Goal: Obtain resource: Download file/media

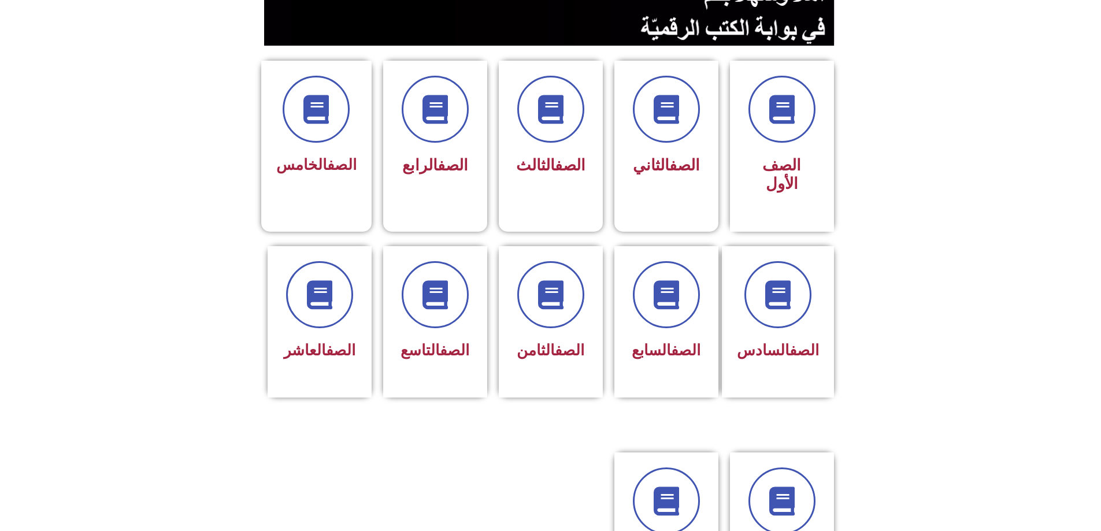
scroll to position [289, 0]
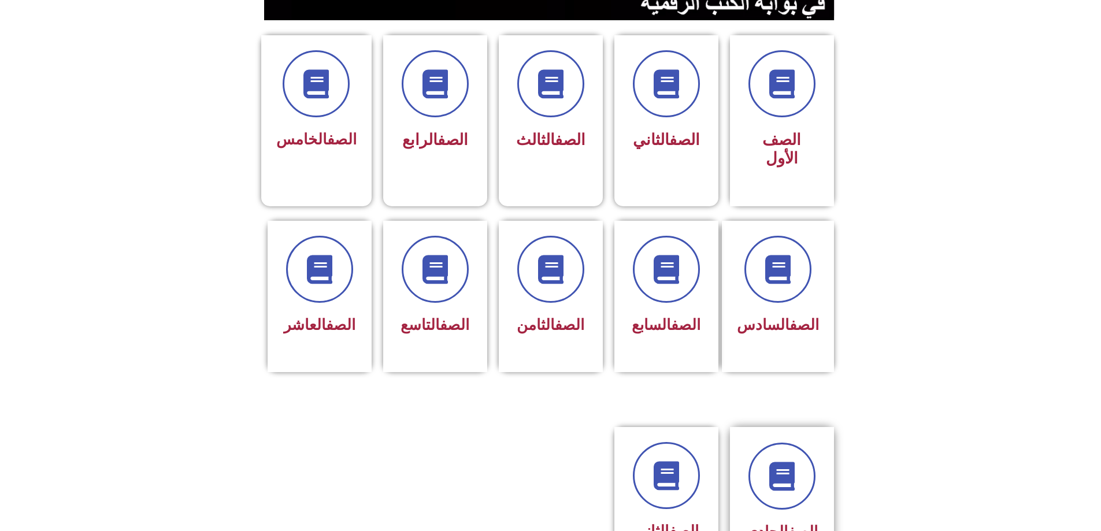
click at [753, 467] on div "الصف الحادي عشر" at bounding box center [782, 504] width 73 height 122
click at [323, 254] on icon at bounding box center [320, 270] width 32 height 32
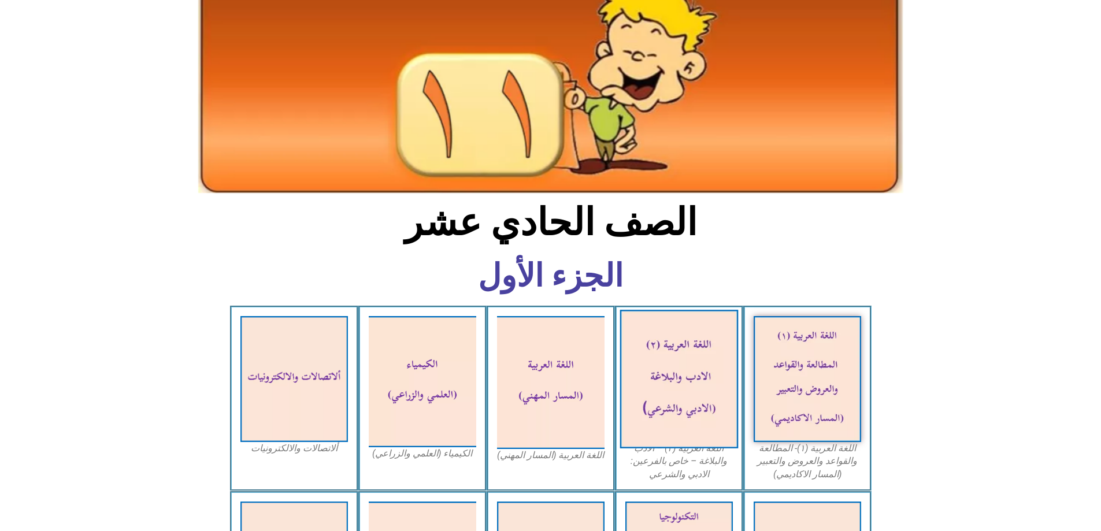
scroll to position [116, 0]
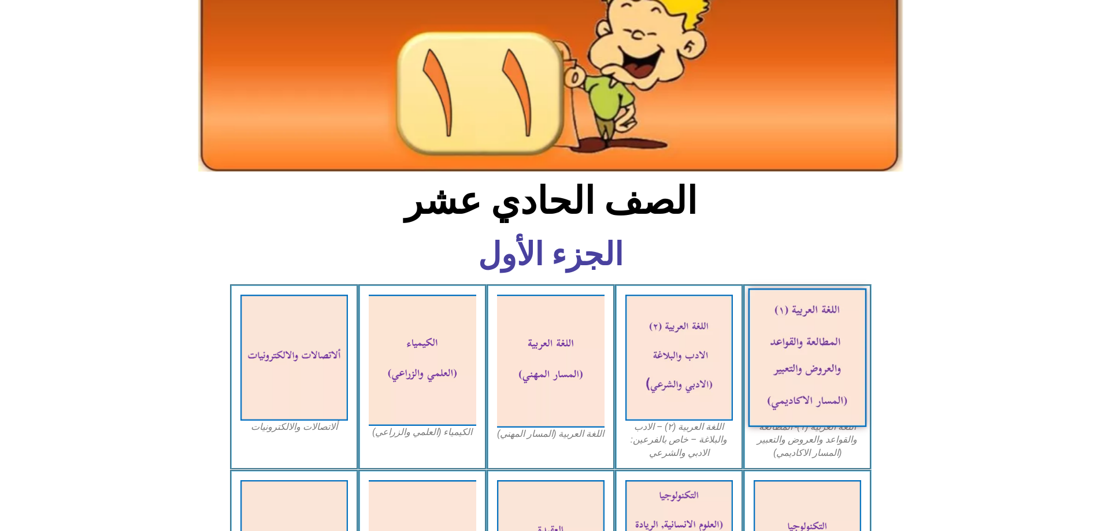
click at [796, 324] on img at bounding box center [807, 357] width 119 height 139
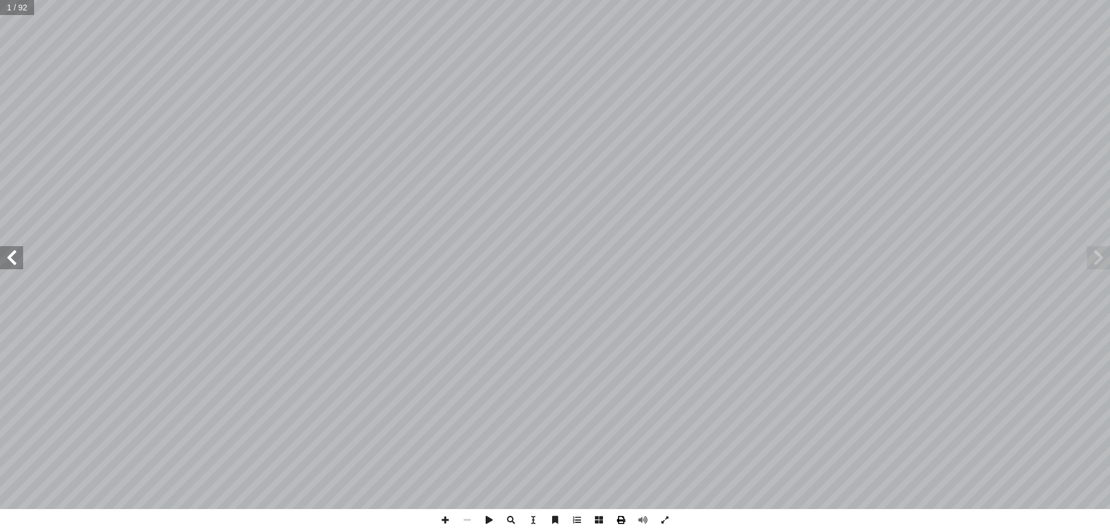
click at [620, 517] on span at bounding box center [621, 520] width 22 height 22
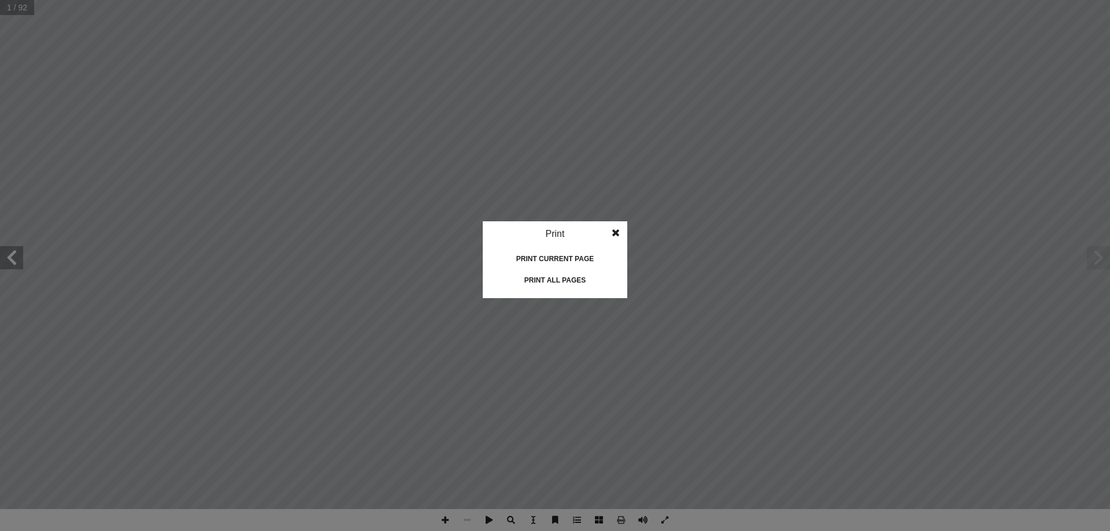
click at [558, 273] on div "Print all pages" at bounding box center [555, 280] width 116 height 18
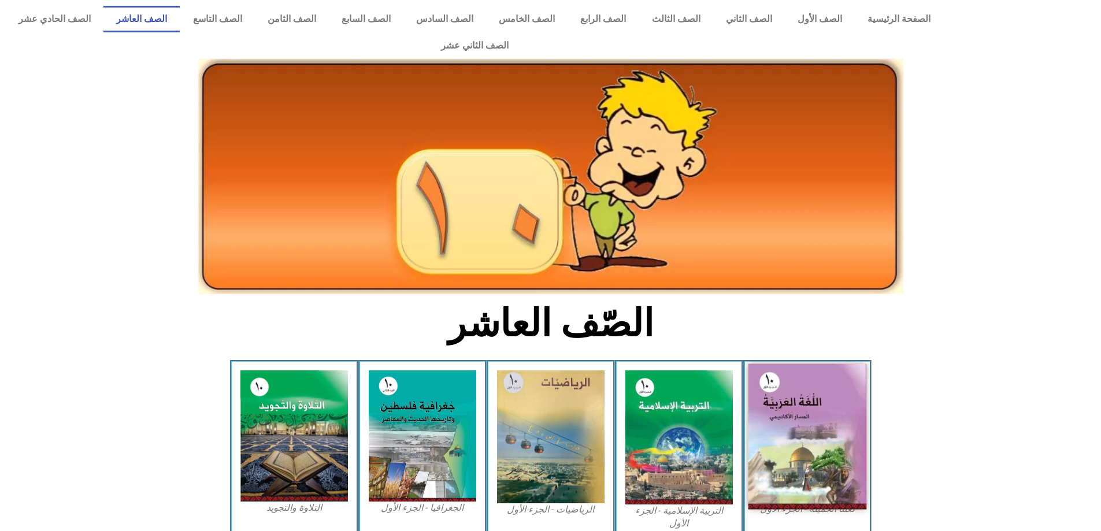
click at [786, 397] on img at bounding box center [807, 437] width 119 height 146
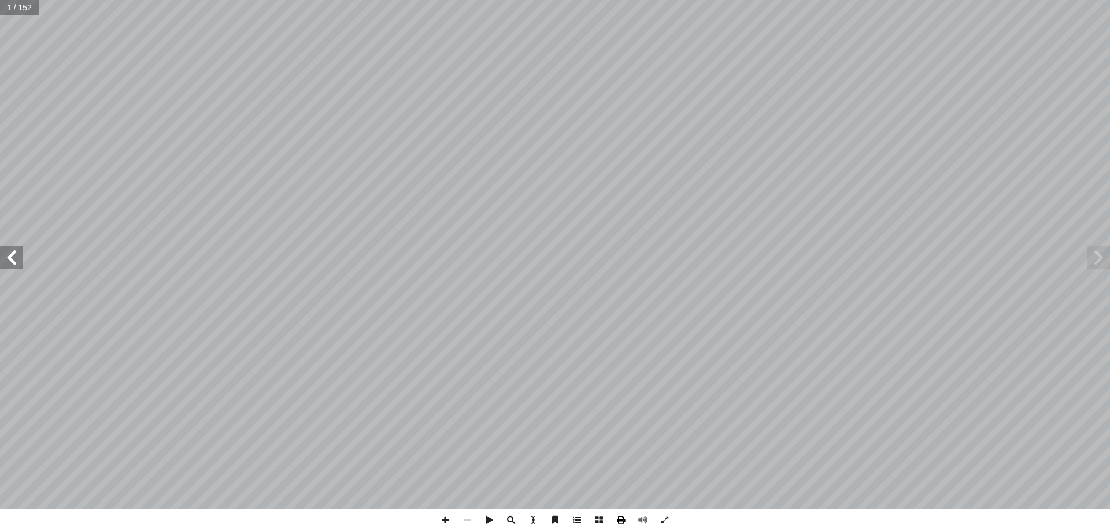
click at [627, 519] on span at bounding box center [621, 520] width 22 height 22
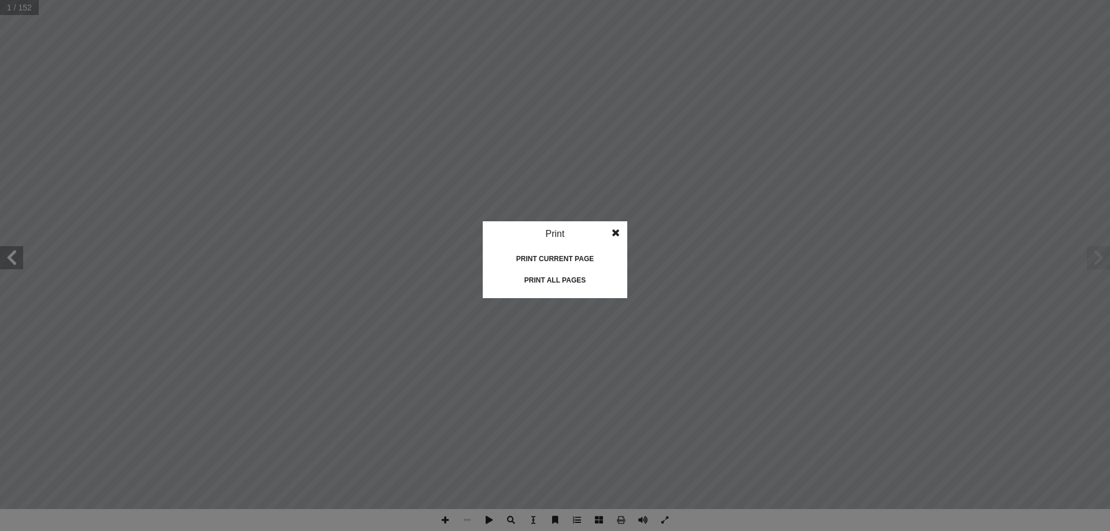
click at [562, 282] on div "Print all pages" at bounding box center [555, 280] width 116 height 18
